Goal: Information Seeking & Learning: Find specific page/section

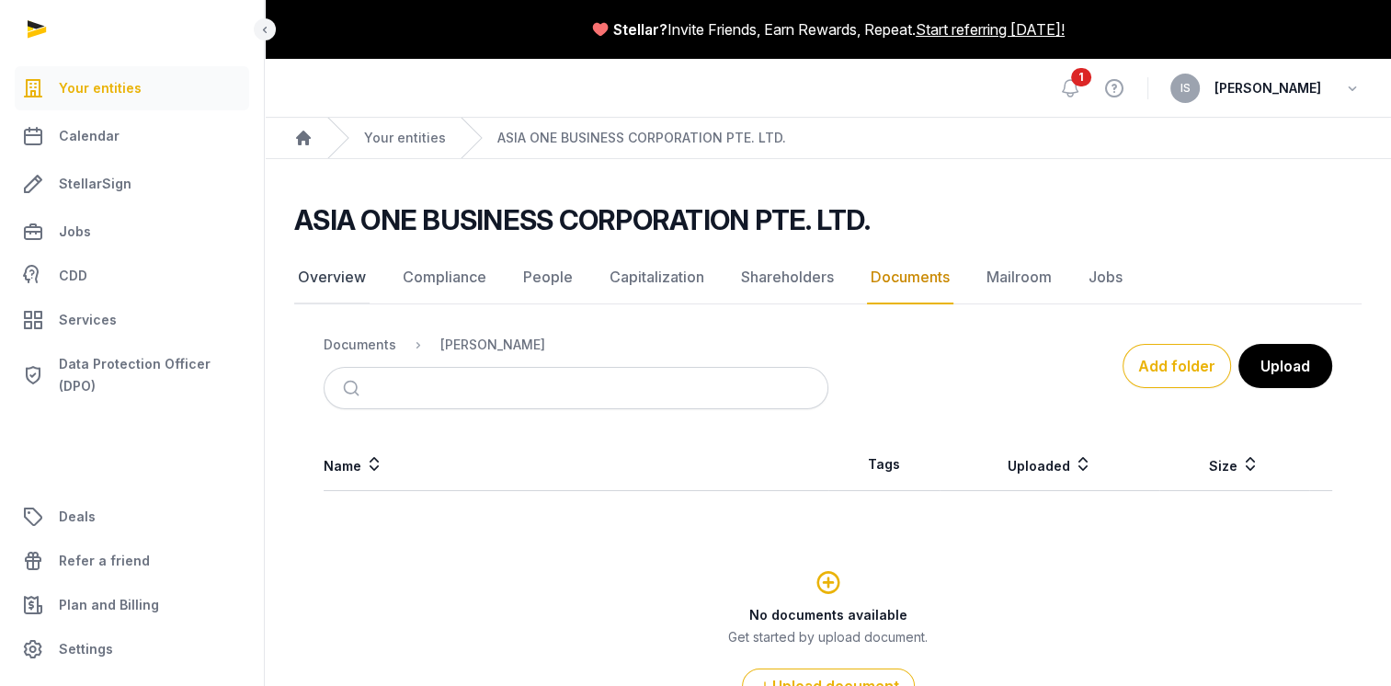
click at [357, 278] on link "Overview" at bounding box center [331, 277] width 75 height 53
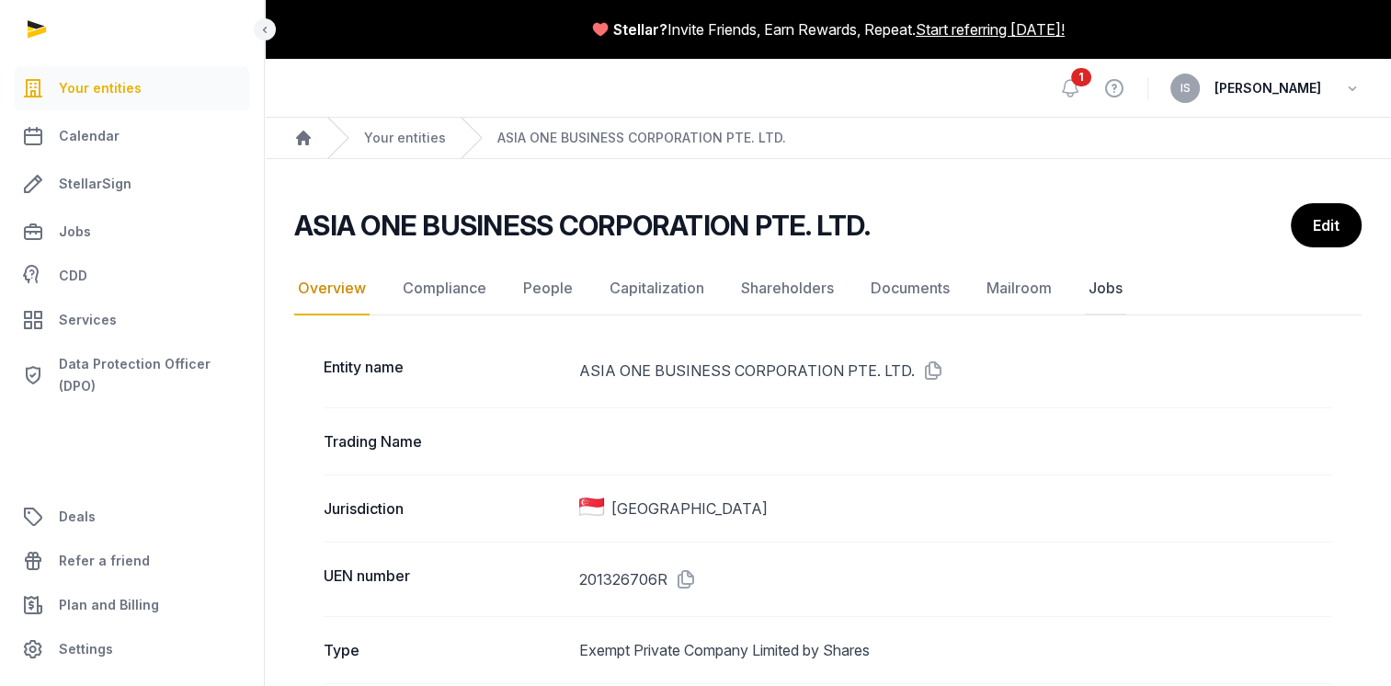
click at [1109, 289] on link "Jobs" at bounding box center [1105, 288] width 41 height 53
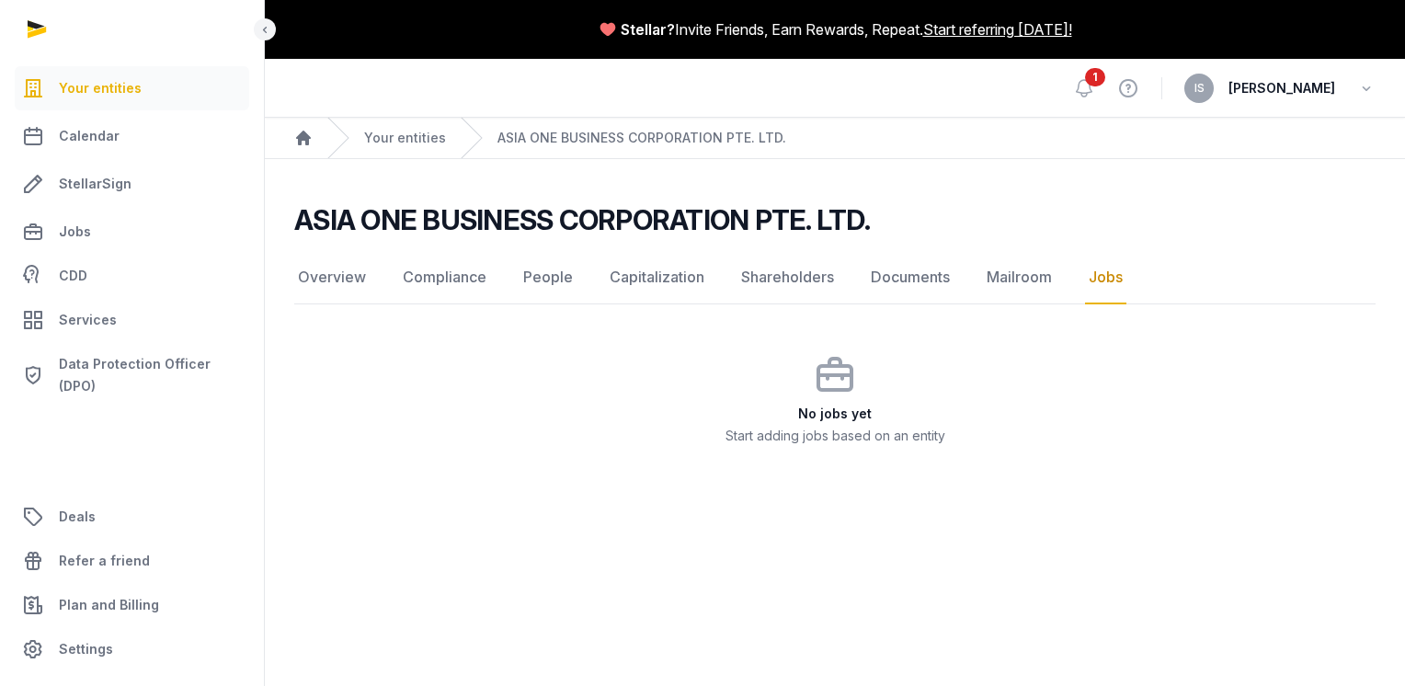
click at [725, 572] on main "Stellar? Invite Friends, Earn Rewards, Repeat. Start referring [DATE]! Open sid…" at bounding box center [702, 343] width 1405 height 686
click at [977, 274] on nav "Overview Compliance People Capitalization Shareholders Documents Mailroom Jobs" at bounding box center [834, 277] width 1081 height 53
click at [905, 281] on link "Documents" at bounding box center [910, 277] width 86 height 53
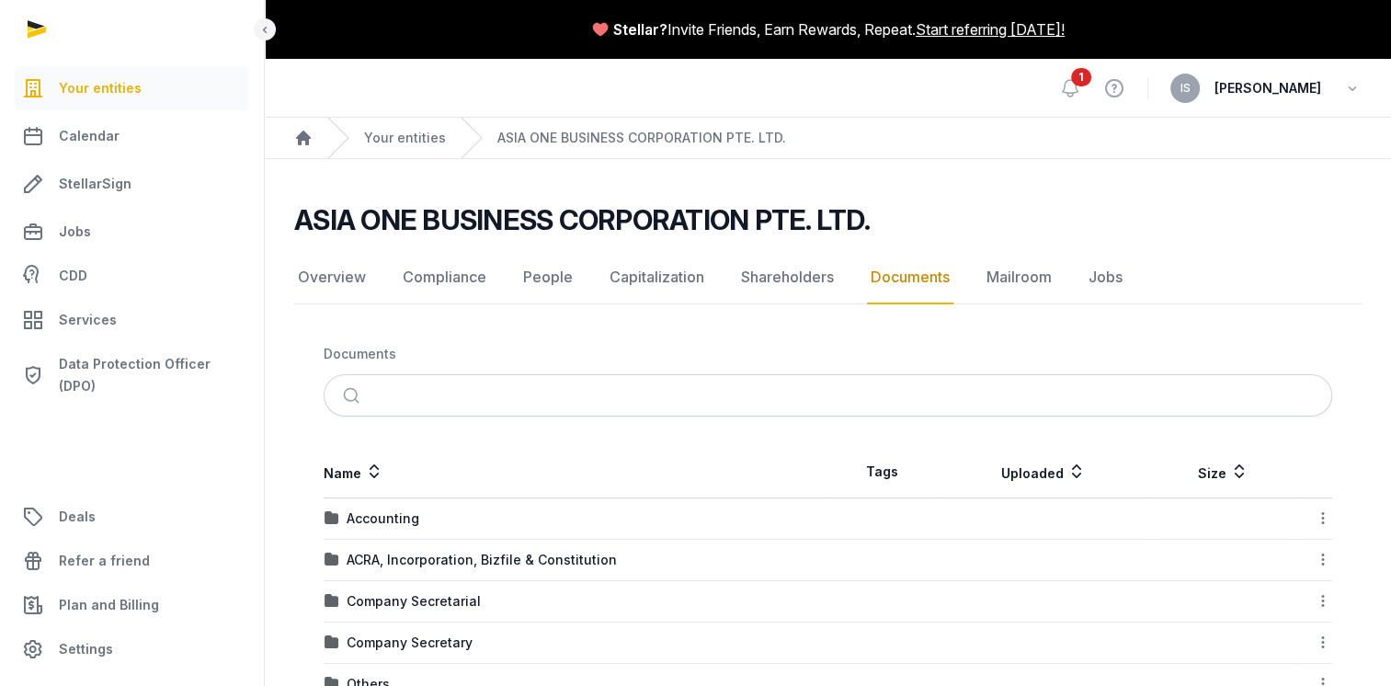
scroll to position [276, 0]
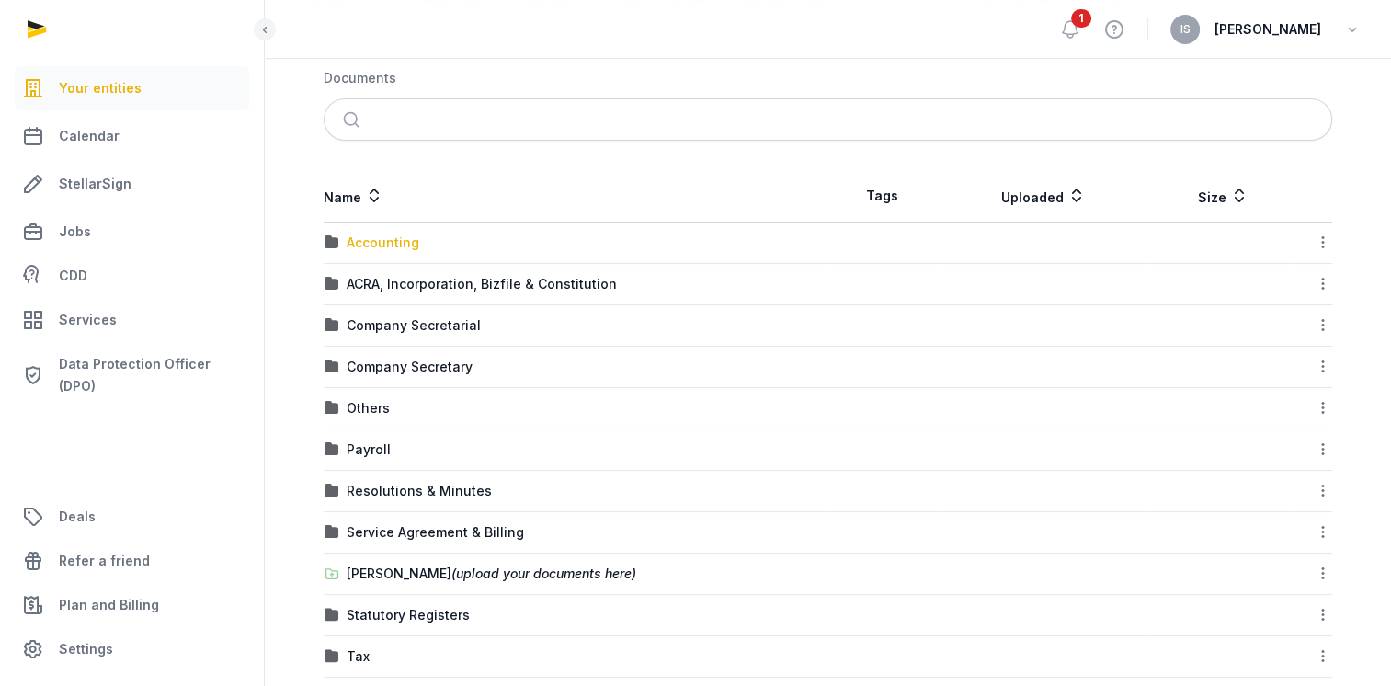
click at [379, 238] on div "Accounting" at bounding box center [383, 242] width 73 height 18
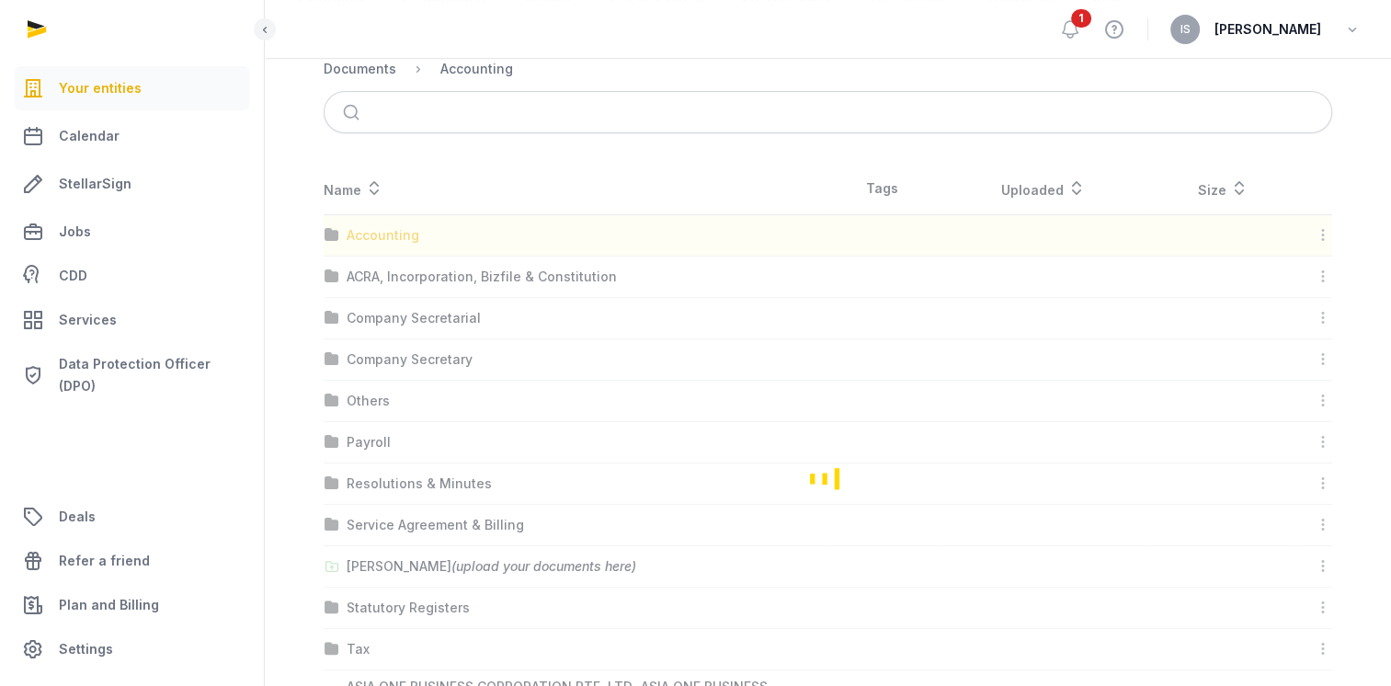
scroll to position [97, 0]
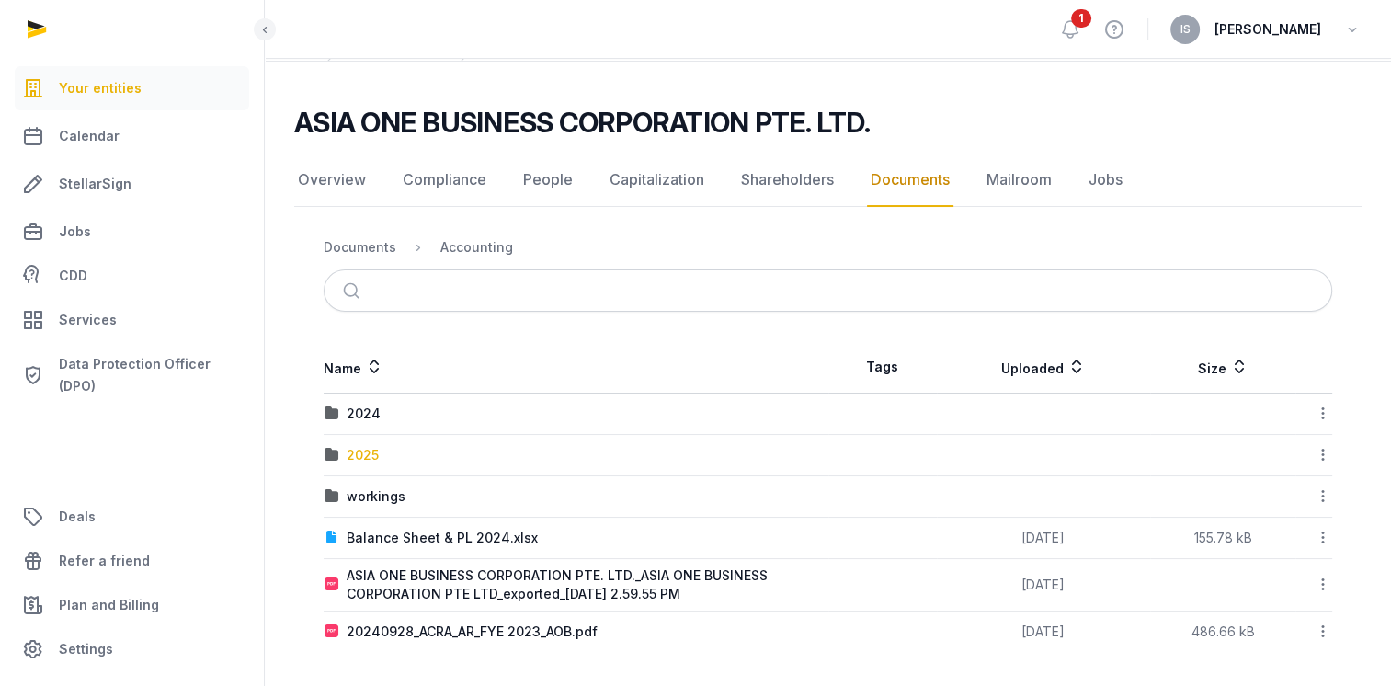
click at [376, 453] on div "2025" at bounding box center [363, 455] width 32 height 18
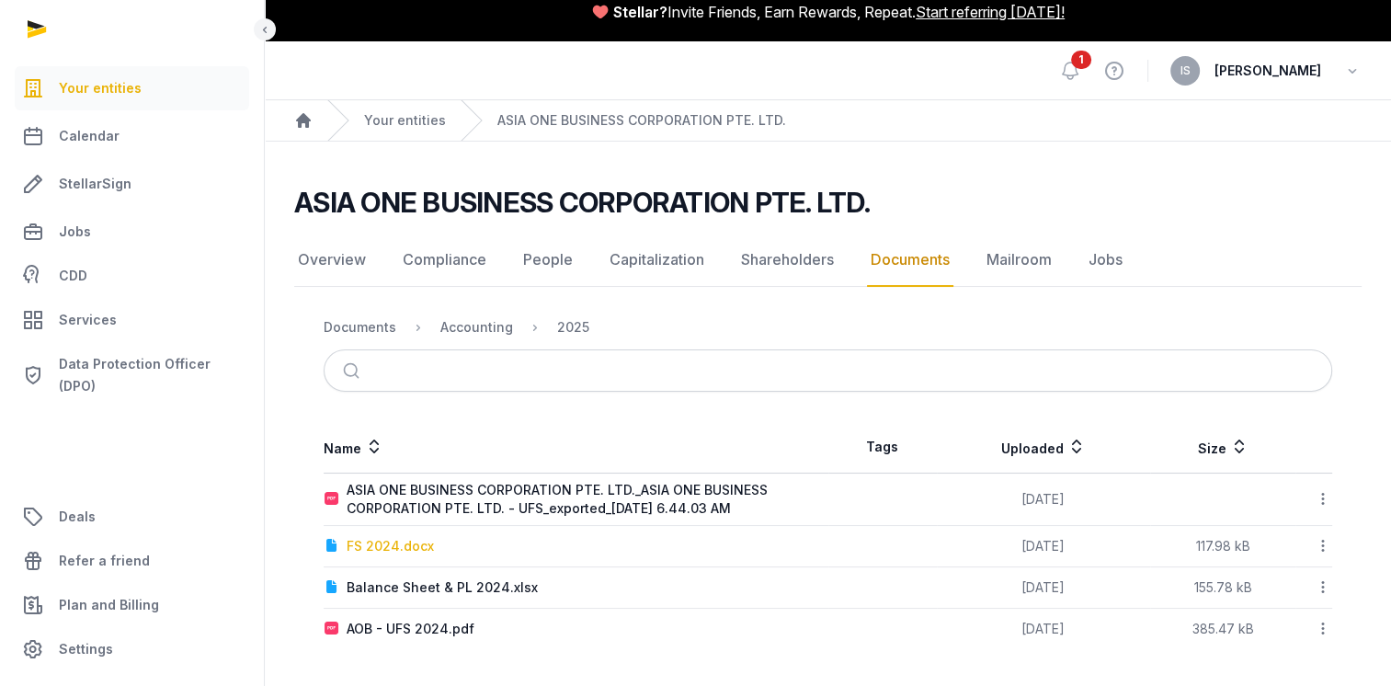
scroll to position [15, 0]
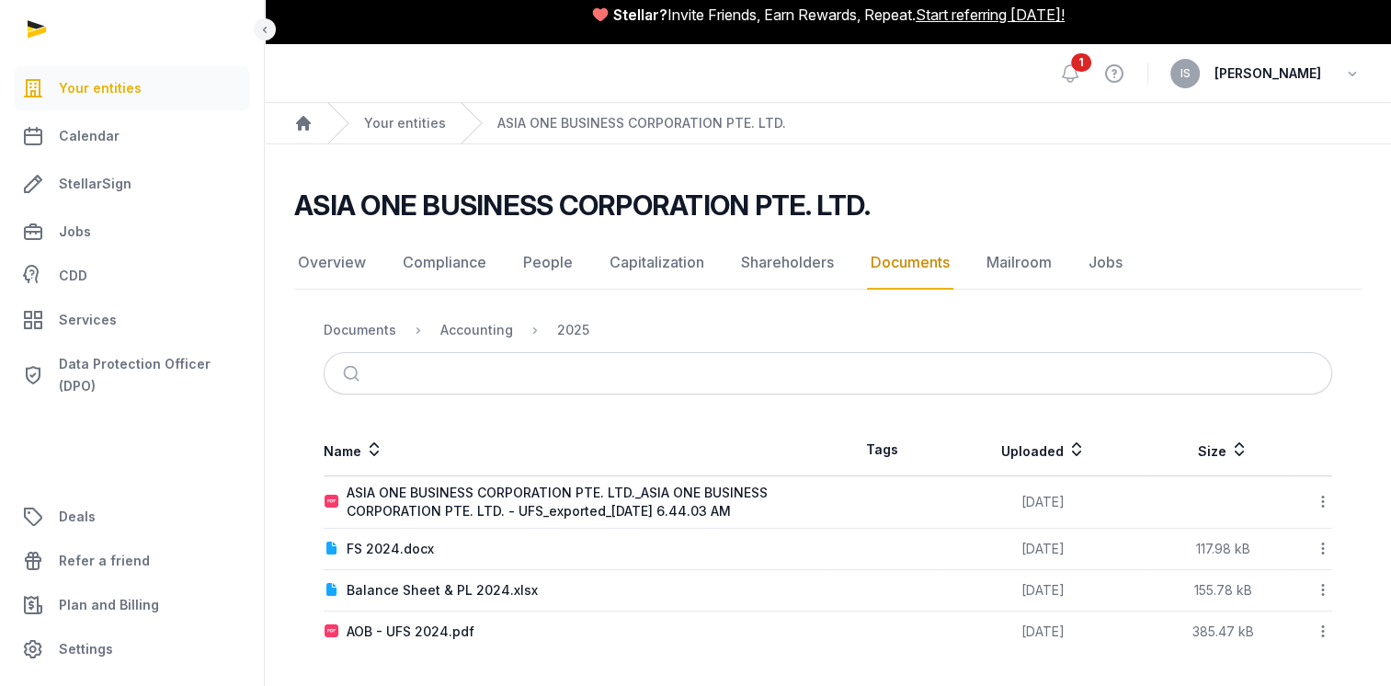
click at [886, 259] on link "Documents" at bounding box center [910, 262] width 86 height 53
click at [1004, 256] on link "Mailroom" at bounding box center [1019, 262] width 73 height 53
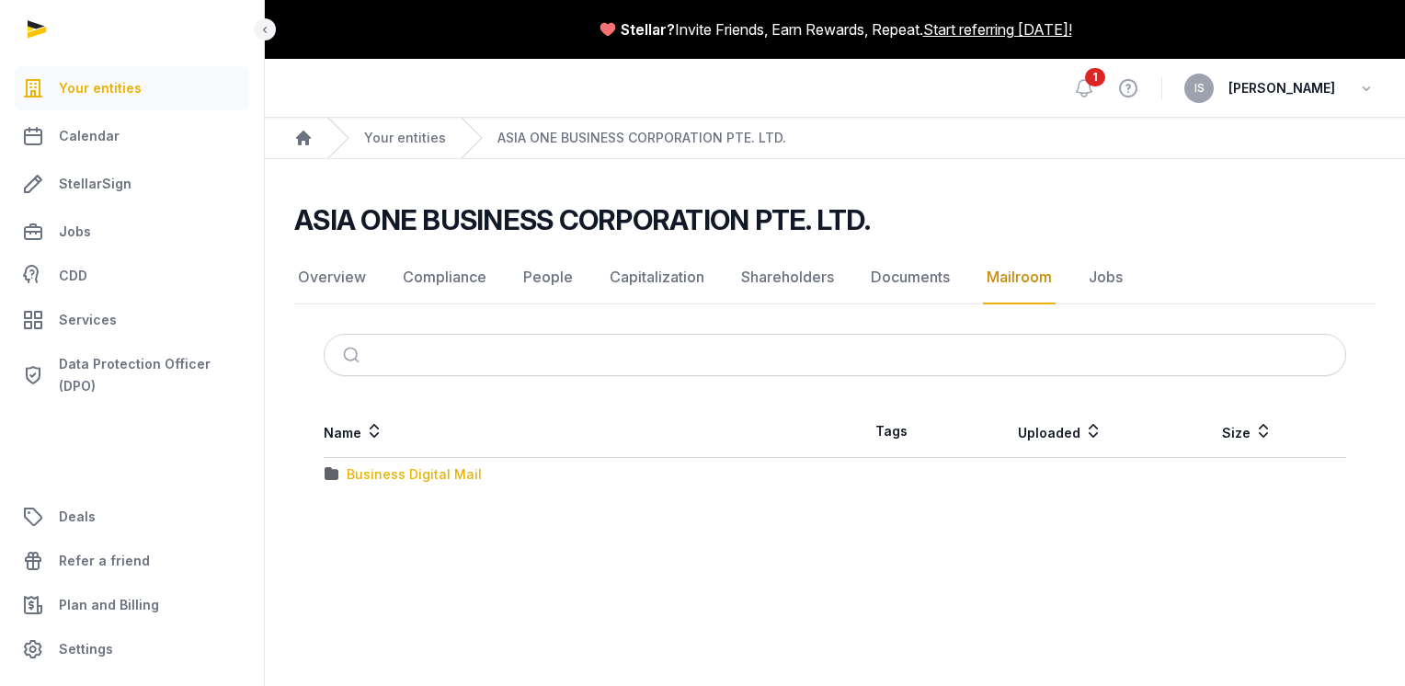
click at [431, 480] on div "Business Digital Mail" at bounding box center [414, 474] width 135 height 18
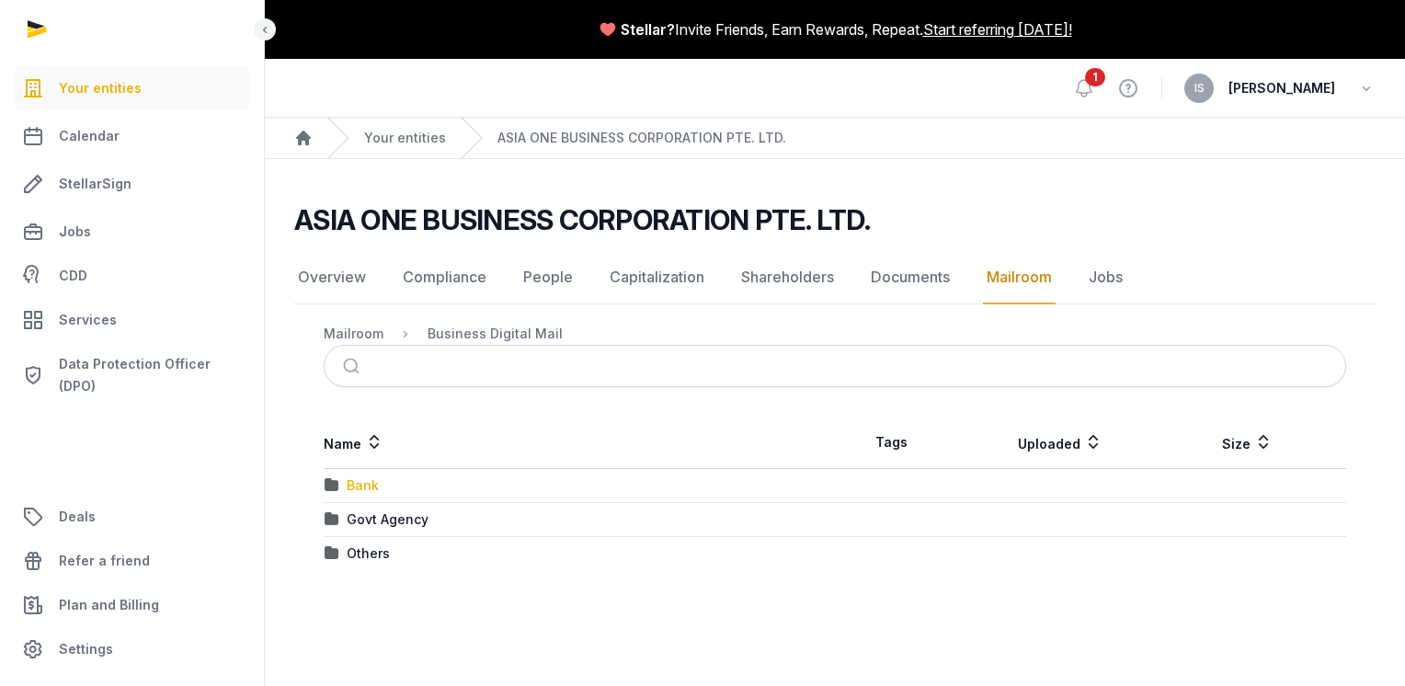
click at [372, 491] on div "Bank" at bounding box center [363, 485] width 32 height 18
click at [372, 491] on div "UOB" at bounding box center [361, 485] width 28 height 18
click at [372, 490] on div "2025" at bounding box center [363, 485] width 32 height 18
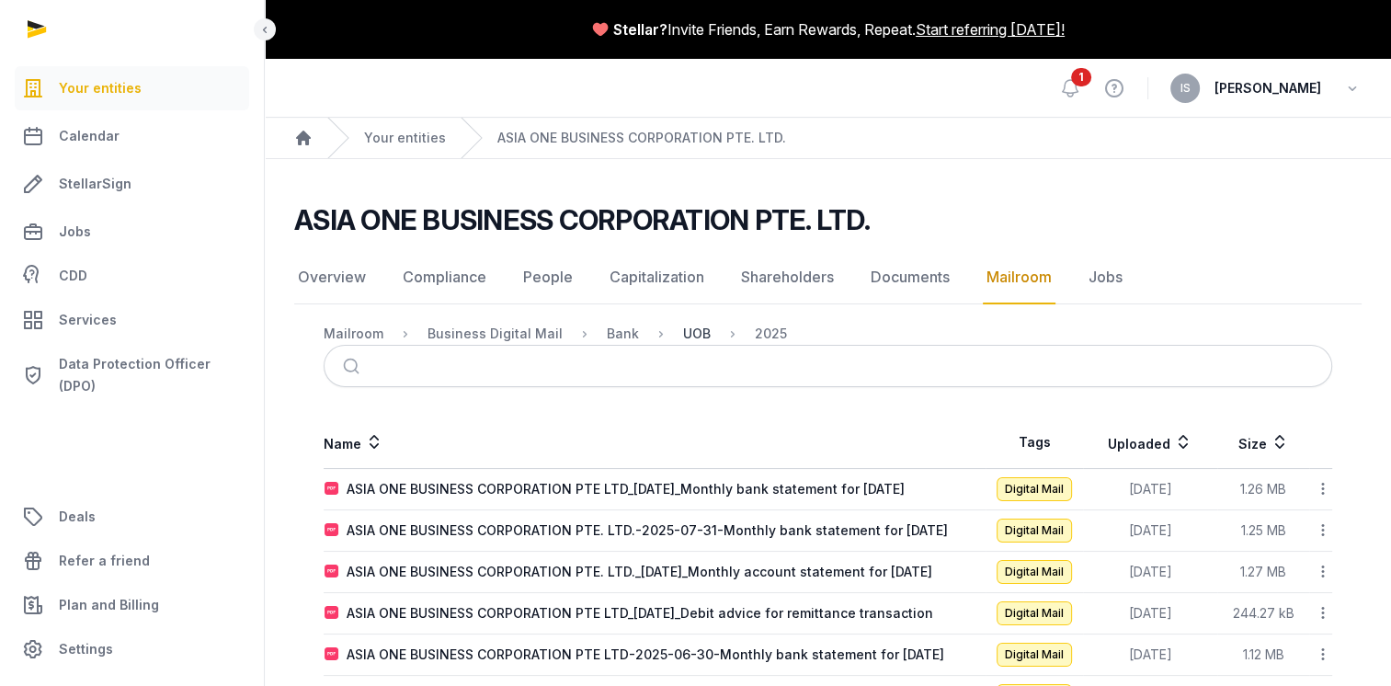
click at [686, 333] on div "UOB" at bounding box center [697, 334] width 28 height 18
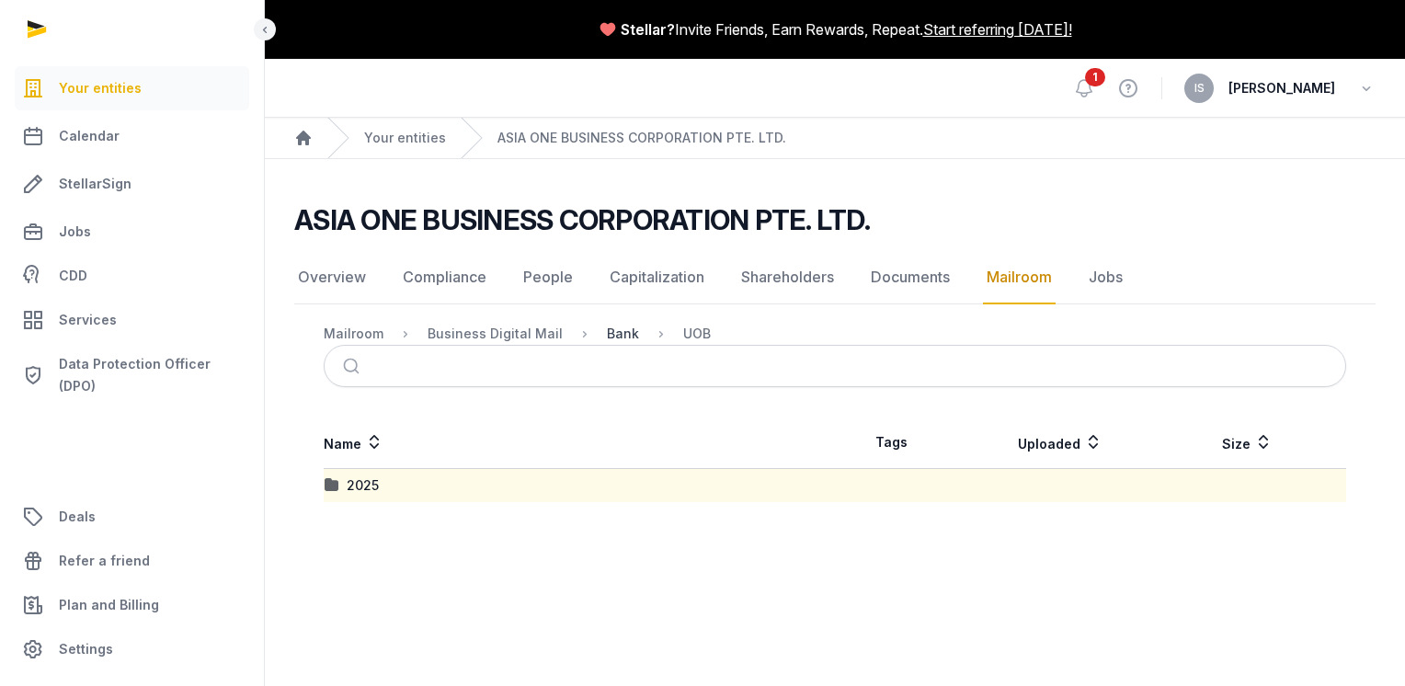
click at [612, 333] on div "Bank" at bounding box center [623, 334] width 32 height 18
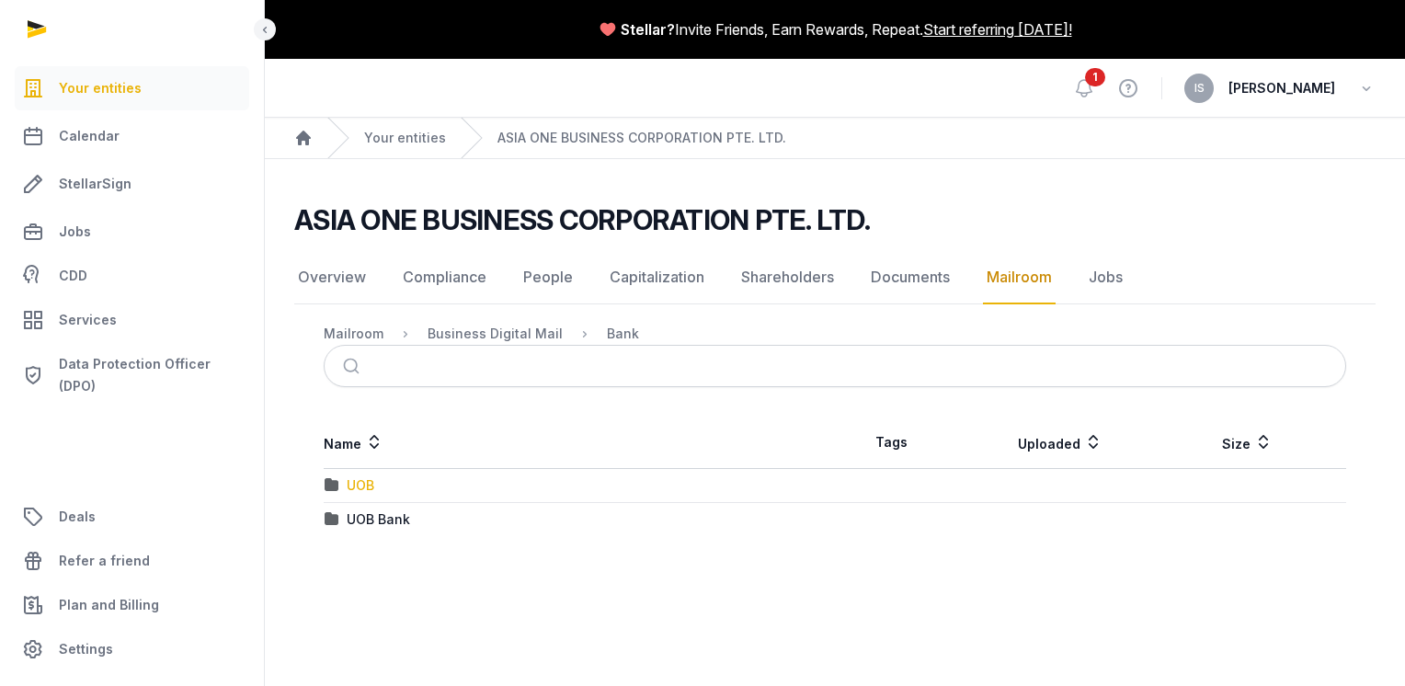
click at [349, 485] on div "UOB" at bounding box center [361, 485] width 28 height 18
click at [367, 485] on div "2025" at bounding box center [363, 485] width 32 height 18
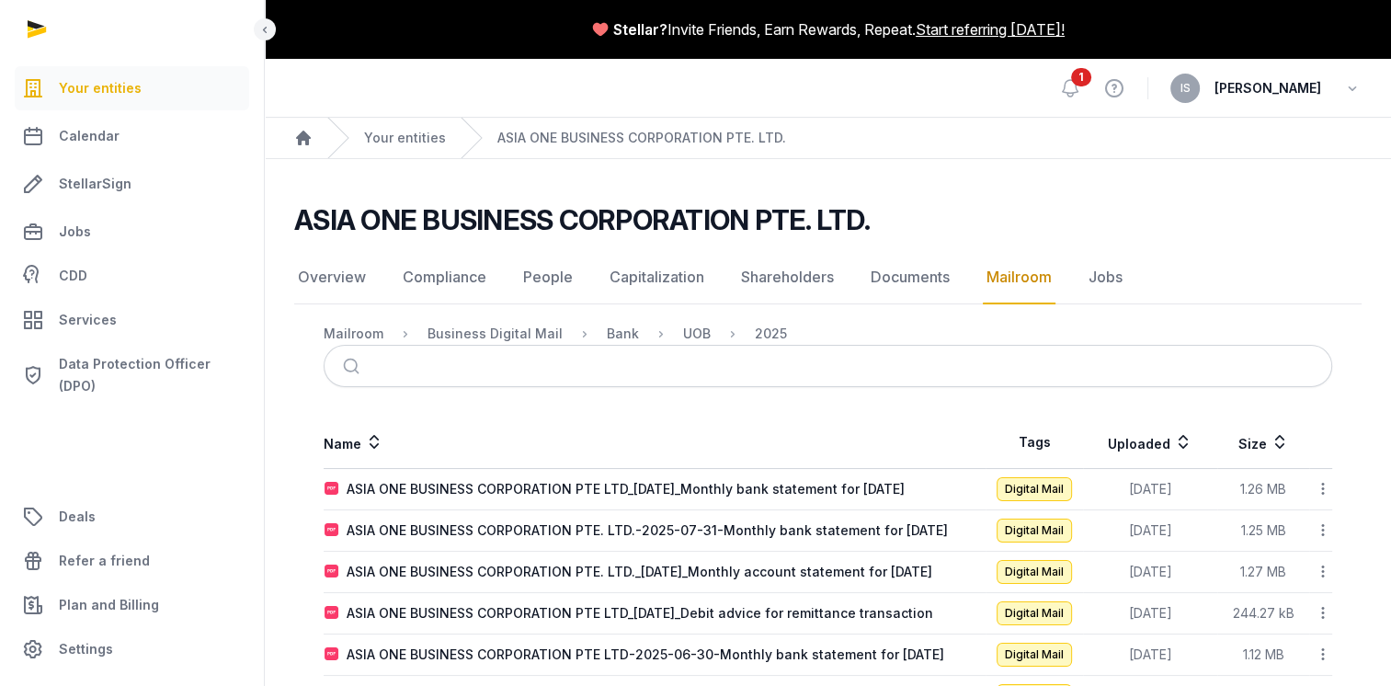
scroll to position [353, 0]
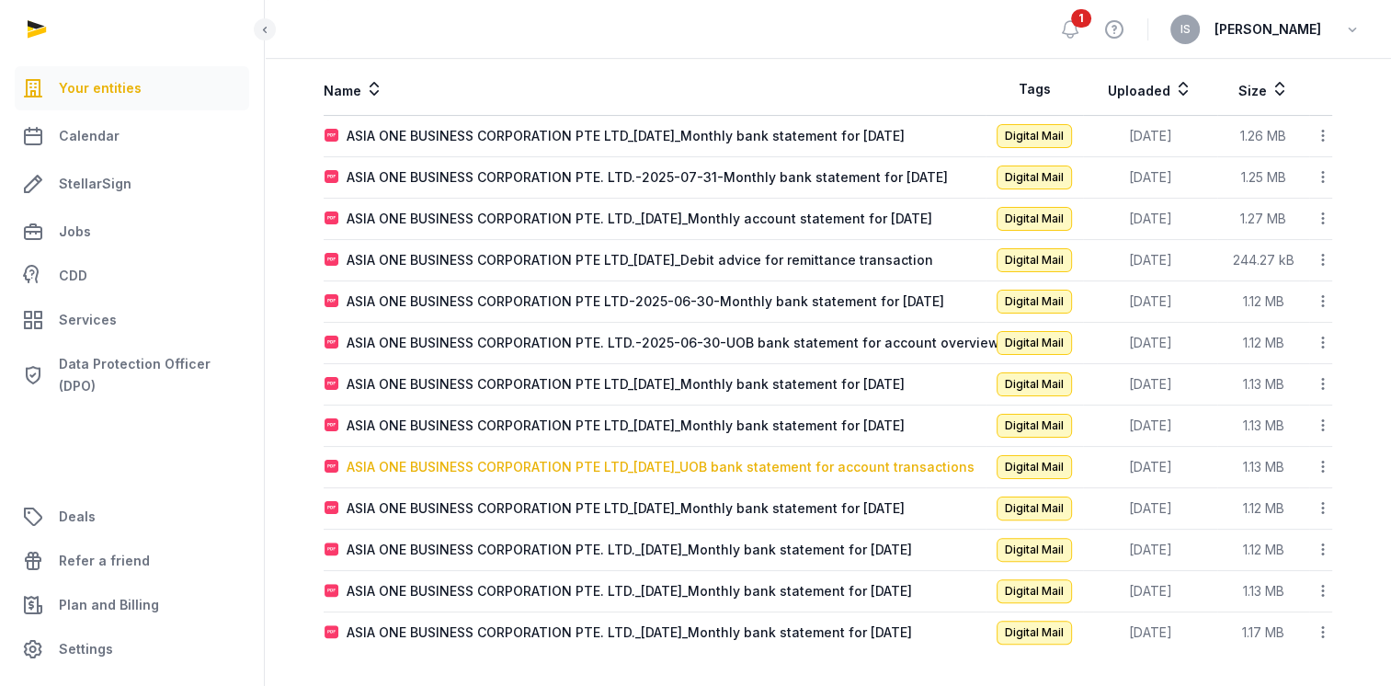
click at [771, 470] on div "ASIA ONE BUSINESS CORPORATION PTE LTD_[DATE]_UOB bank statement for account tra…" at bounding box center [661, 467] width 628 height 18
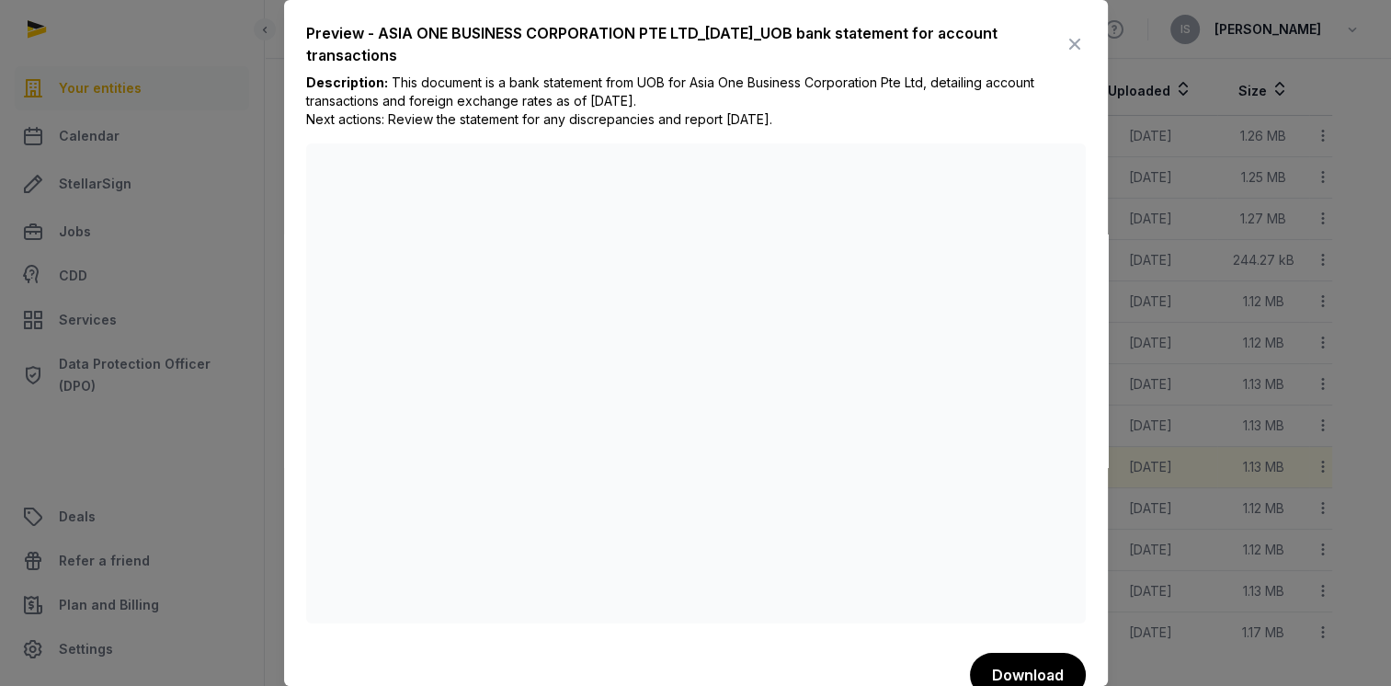
click at [1065, 40] on icon at bounding box center [1075, 43] width 22 height 29
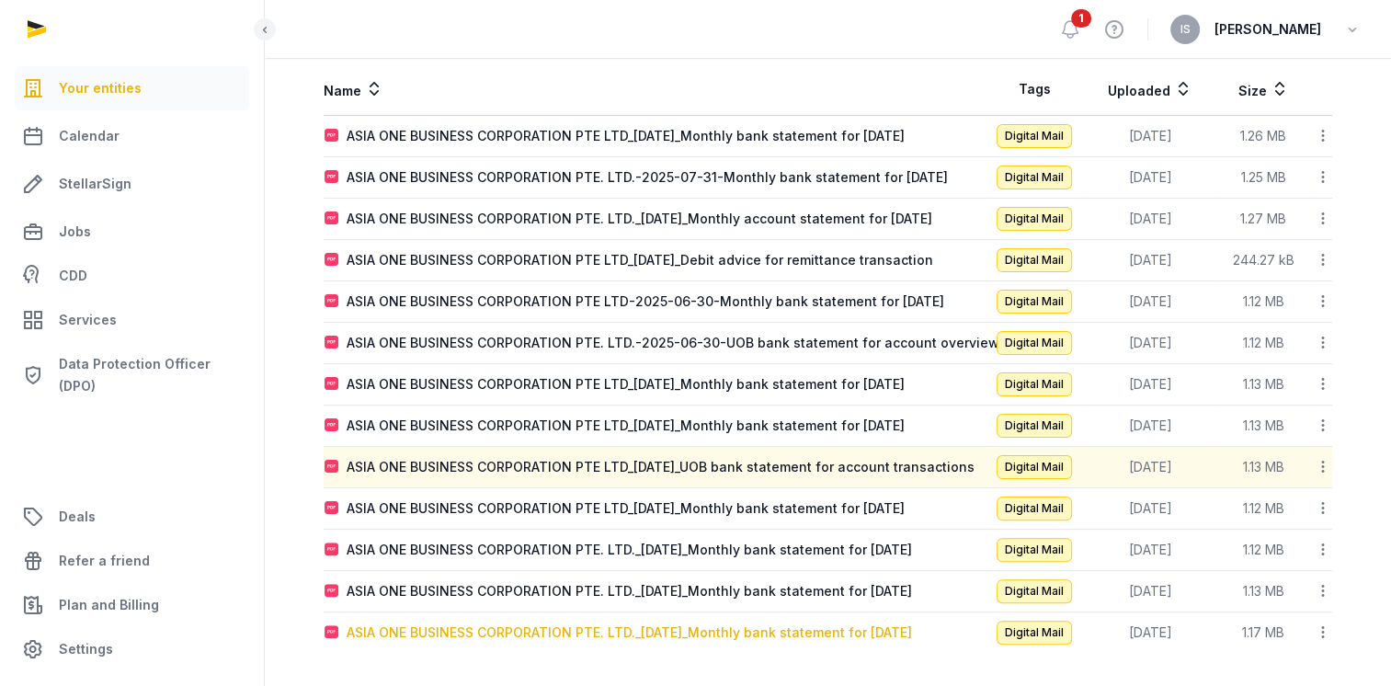
click at [710, 631] on div "ASIA ONE BUSINESS CORPORATION PTE. LTD._[DATE]_Monthly bank statement for [DATE]" at bounding box center [629, 632] width 565 height 18
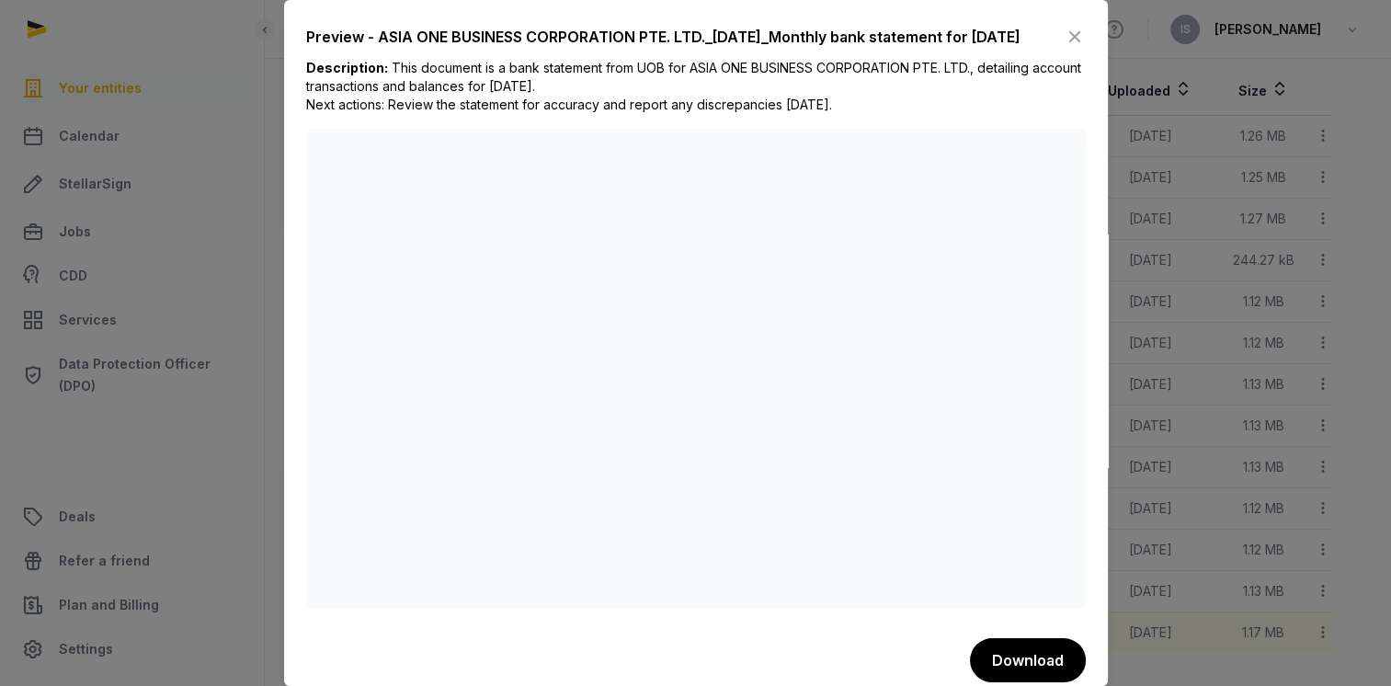
click at [1064, 47] on icon at bounding box center [1075, 36] width 22 height 29
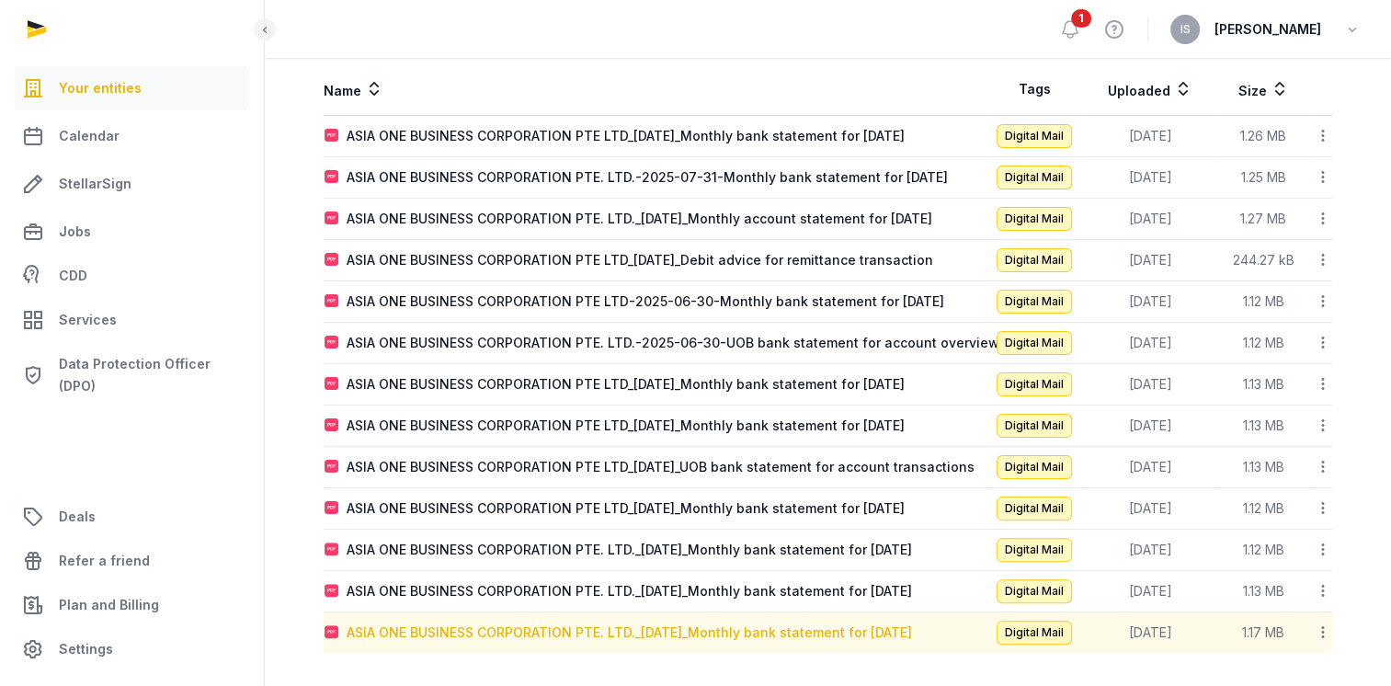
click at [622, 631] on div "ASIA ONE BUSINESS CORPORATION PTE. LTD._[DATE]_Monthly bank statement for [DATE]" at bounding box center [629, 632] width 565 height 18
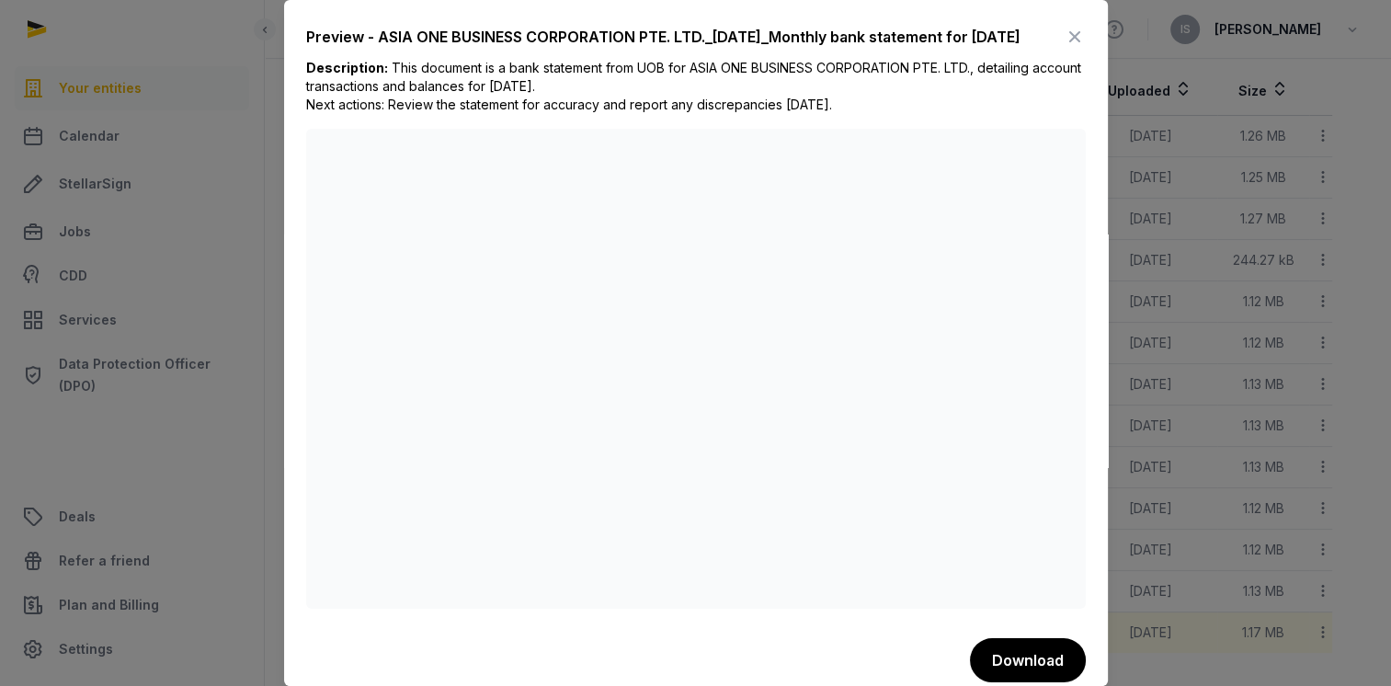
scroll to position [0, 0]
